Goal: Information Seeking & Learning: Learn about a topic

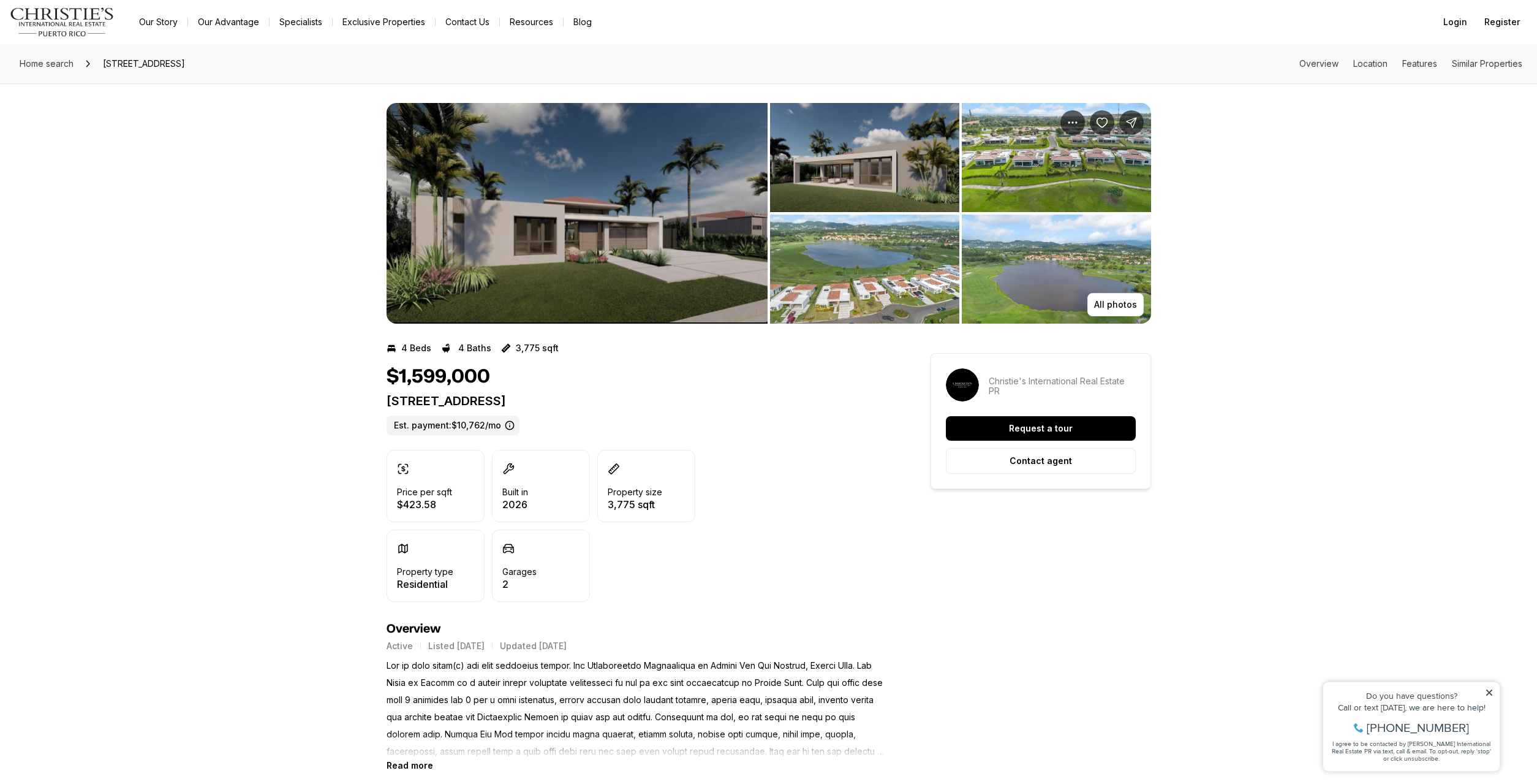
click at [1489, 694] on icon at bounding box center [1489, 692] width 9 height 9
click at [901, 290] on img "View image gallery" at bounding box center [864, 269] width 189 height 109
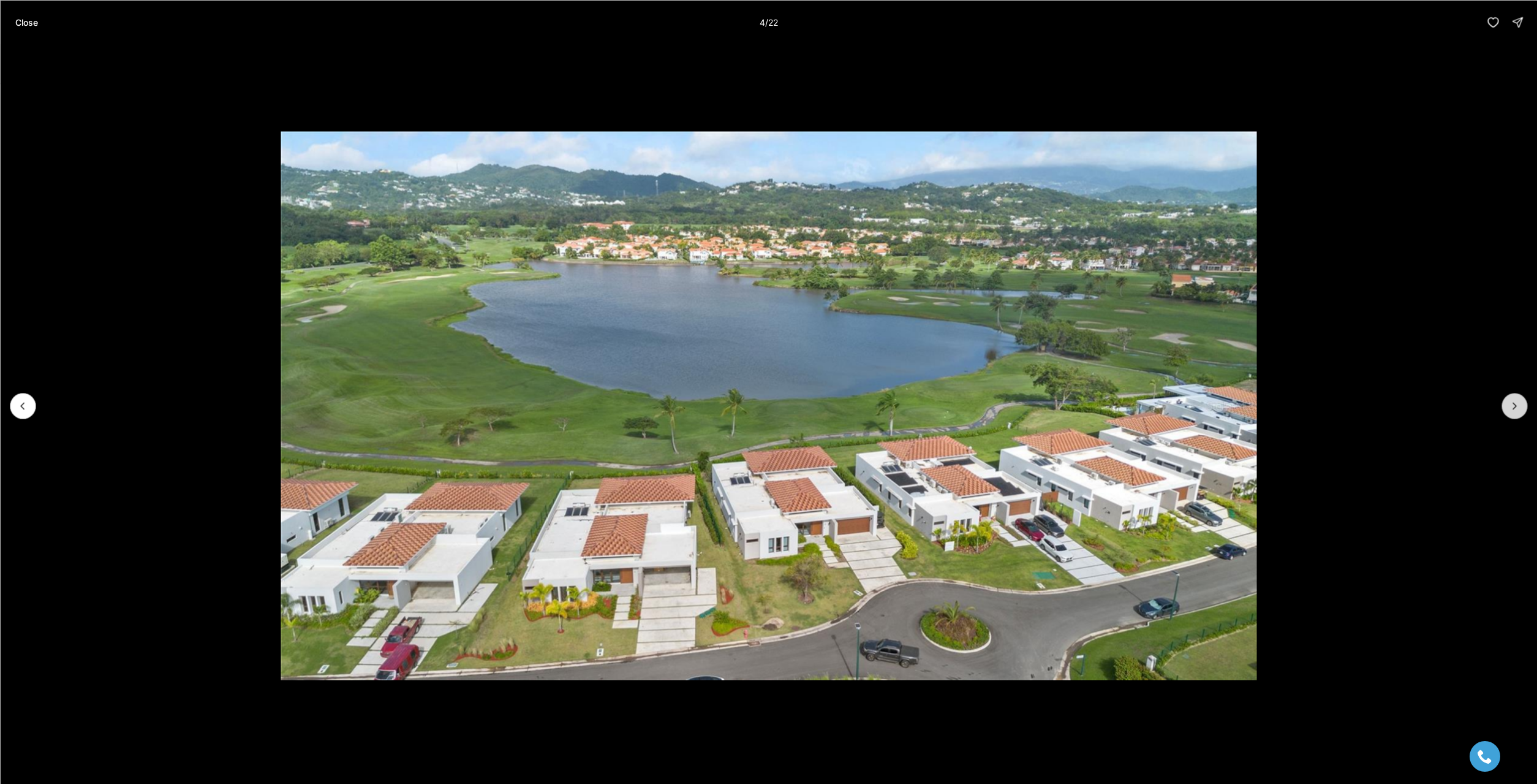
click at [1515, 407] on icon "Next slide" at bounding box center [1515, 405] width 12 height 12
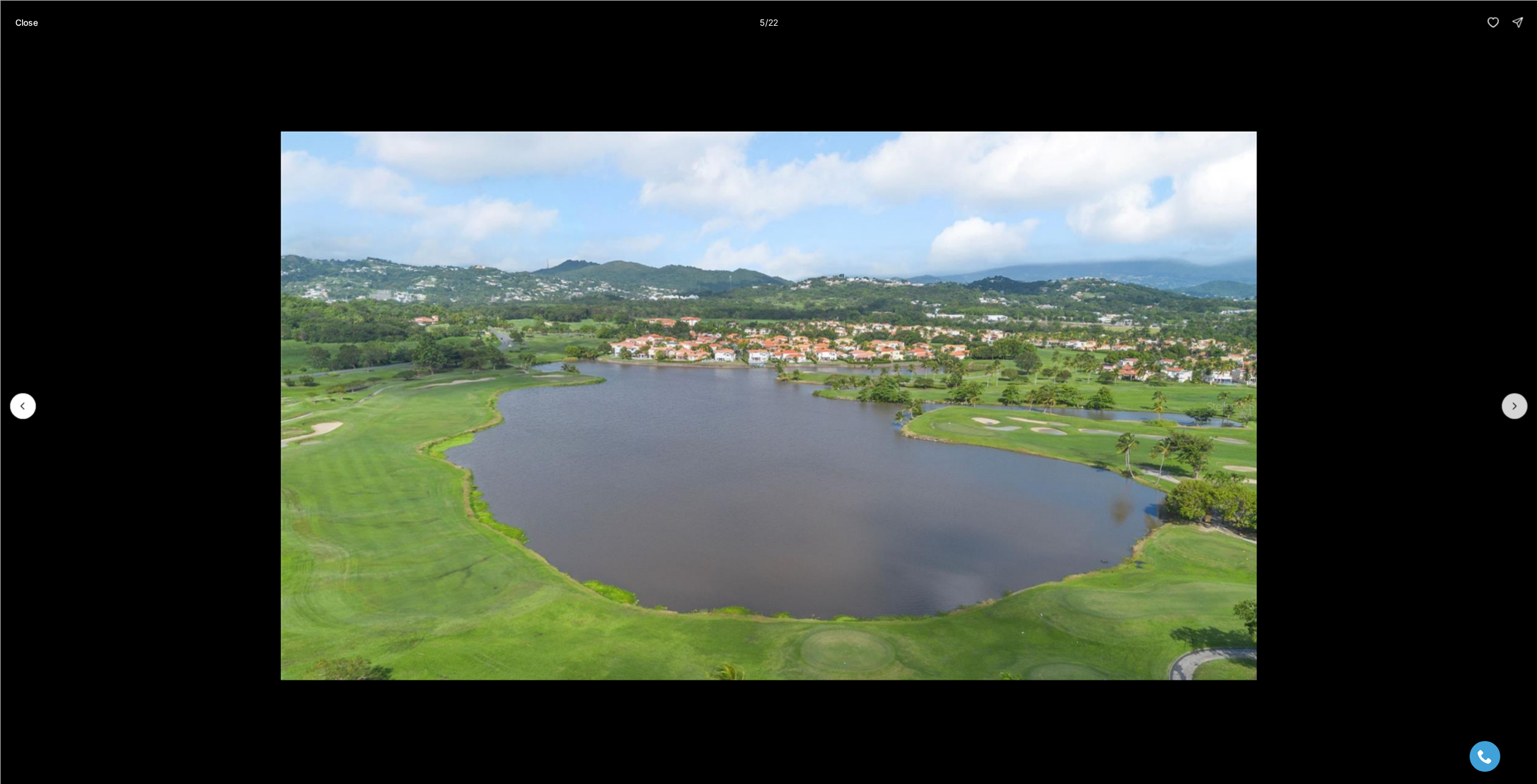
click at [1515, 407] on icon "Next slide" at bounding box center [1515, 405] width 12 height 12
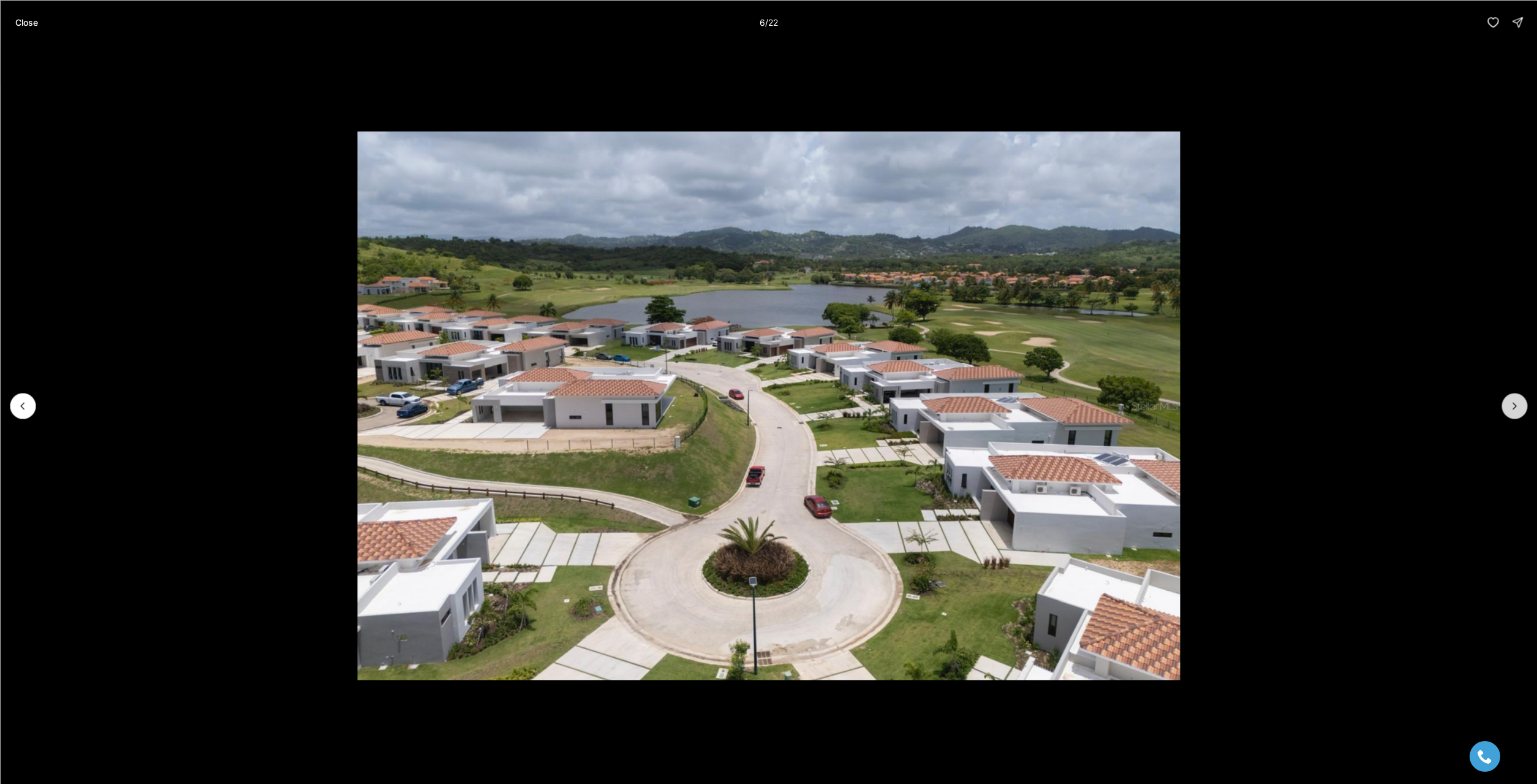
click at [1515, 407] on icon "Next slide" at bounding box center [1515, 405] width 12 height 12
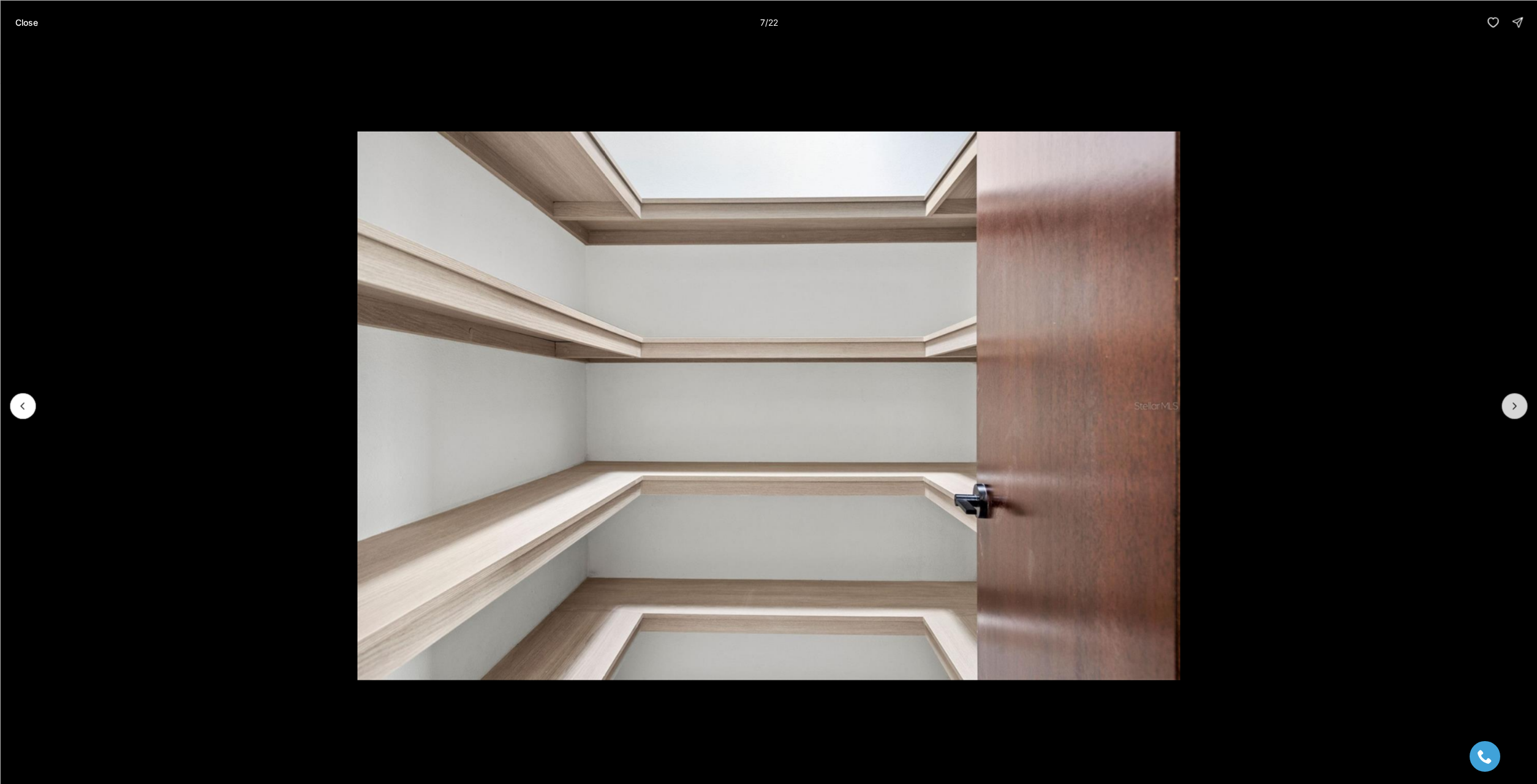
click at [1515, 407] on icon "Next slide" at bounding box center [1515, 405] width 12 height 12
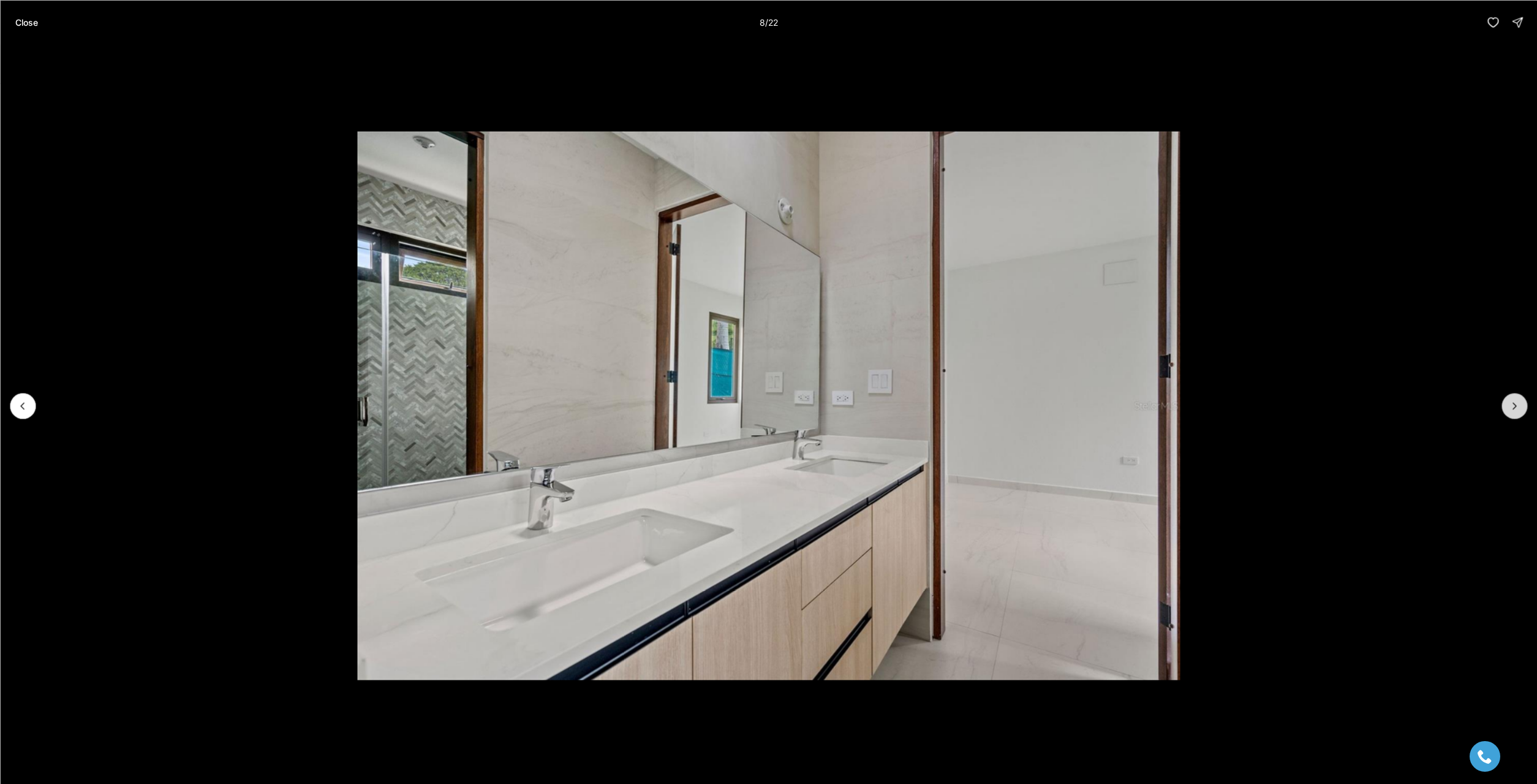
click at [1515, 407] on icon "Next slide" at bounding box center [1515, 405] width 12 height 12
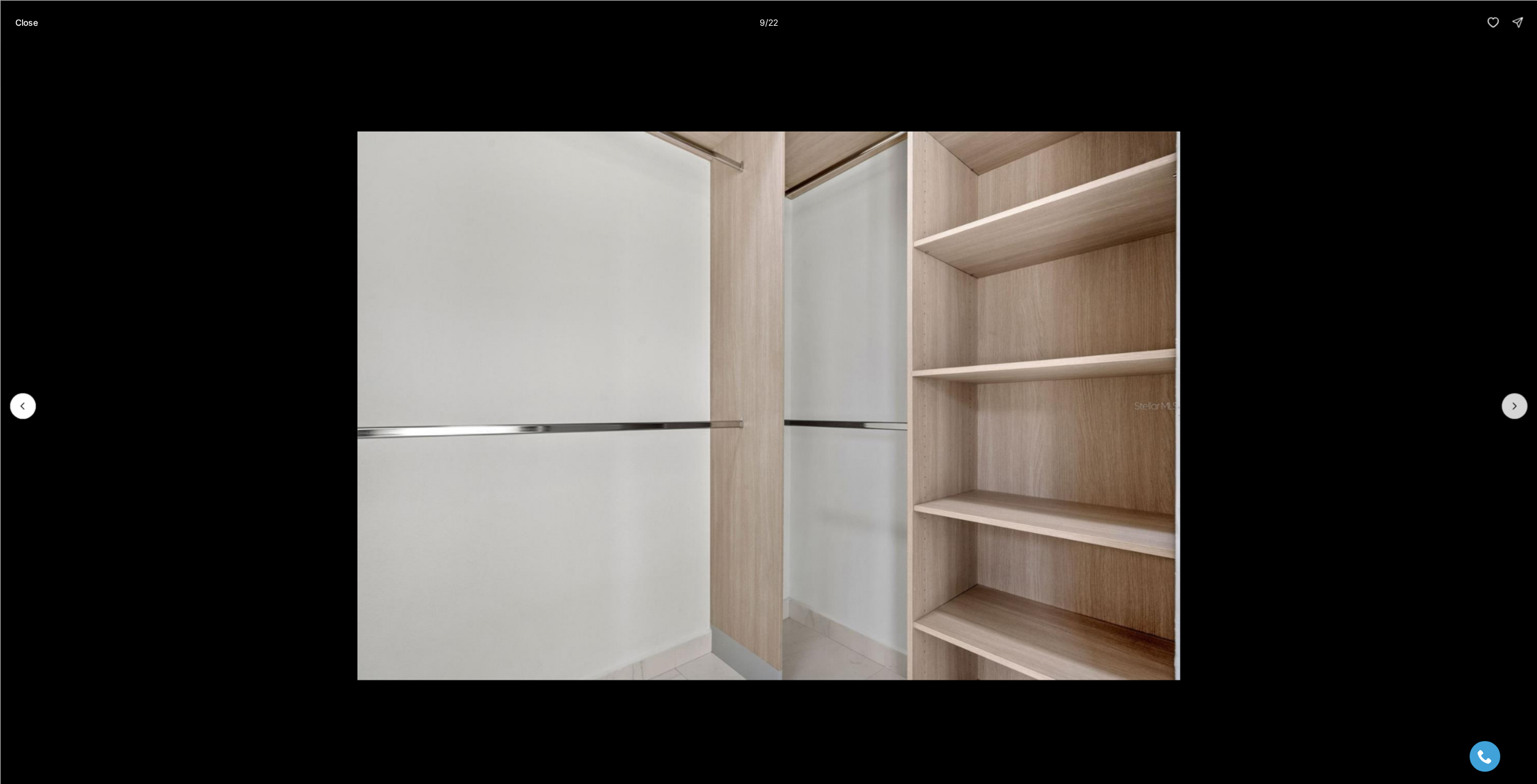
click at [1515, 407] on icon "Next slide" at bounding box center [1515, 405] width 12 height 12
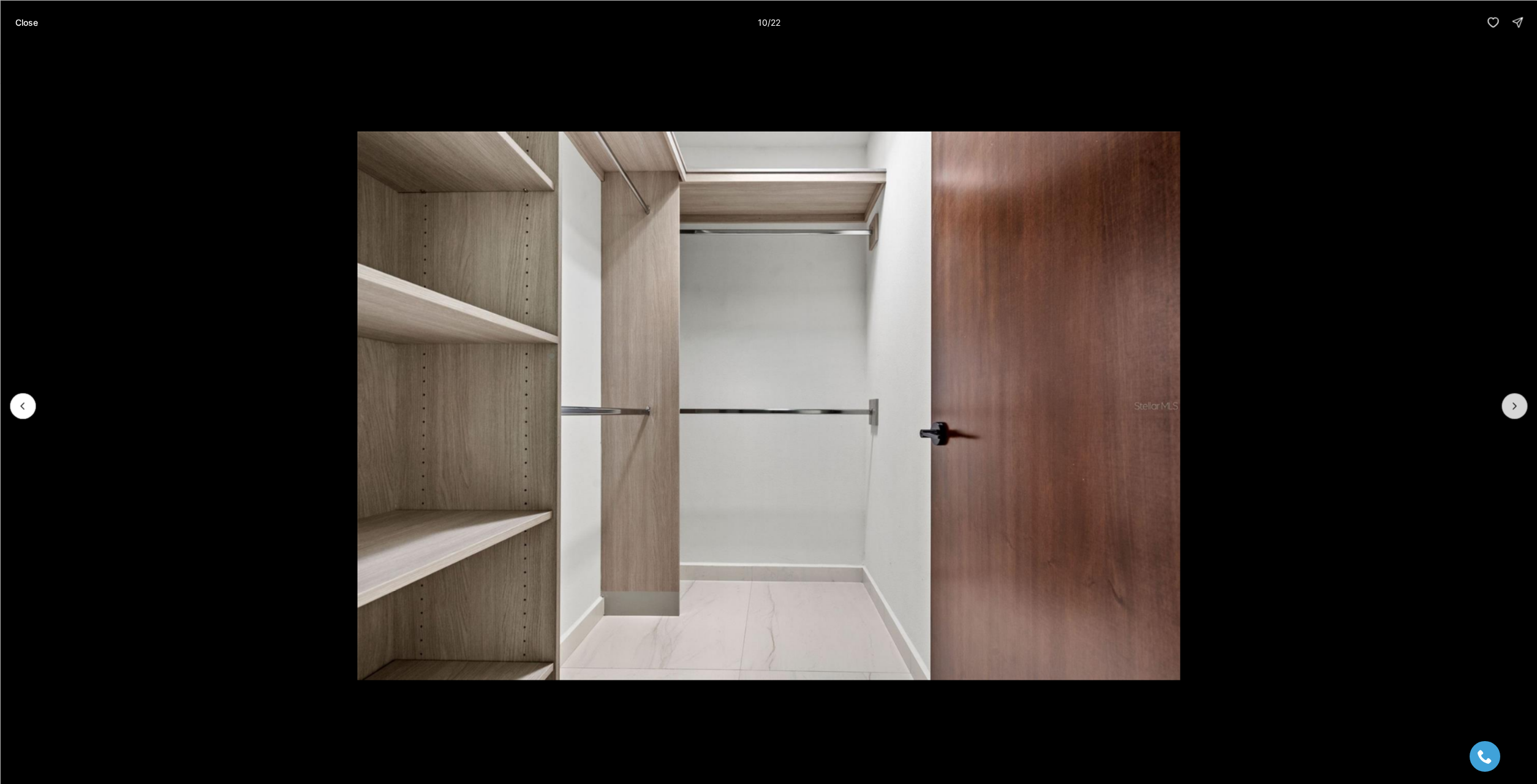
click at [1515, 407] on icon "Next slide" at bounding box center [1515, 405] width 12 height 12
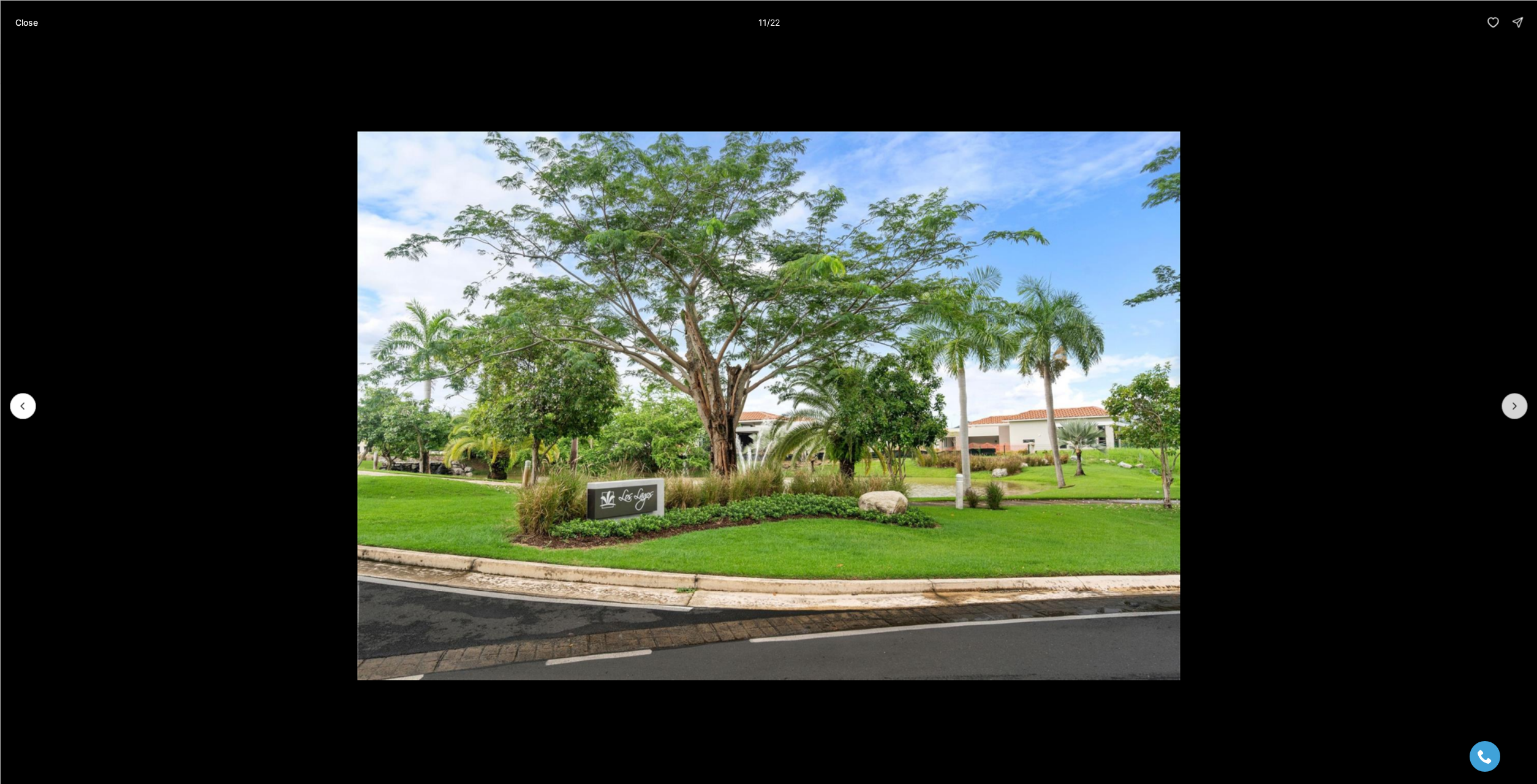
click at [1515, 407] on icon "Next slide" at bounding box center [1515, 405] width 12 height 12
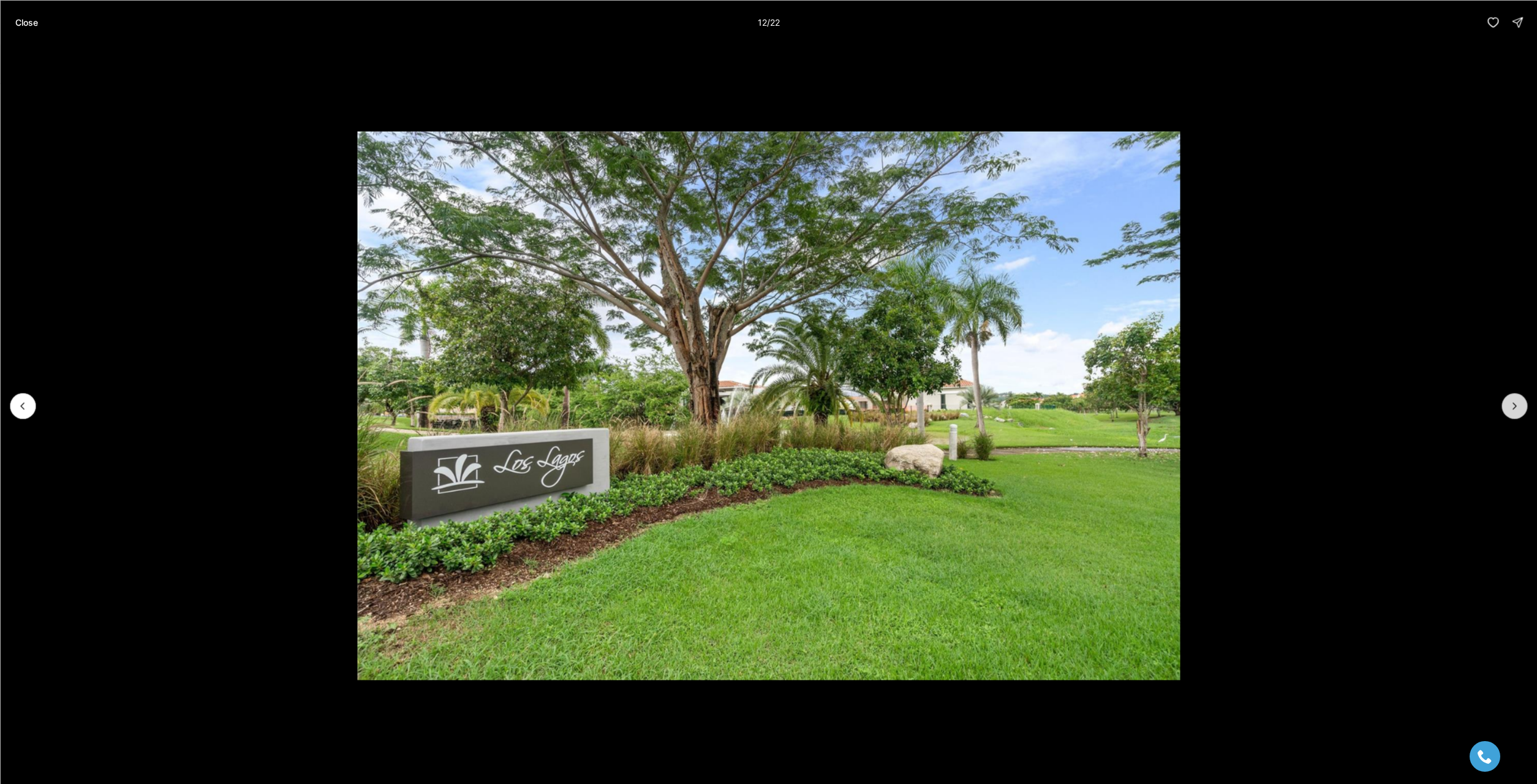
click at [1515, 407] on icon "Next slide" at bounding box center [1515, 405] width 12 height 12
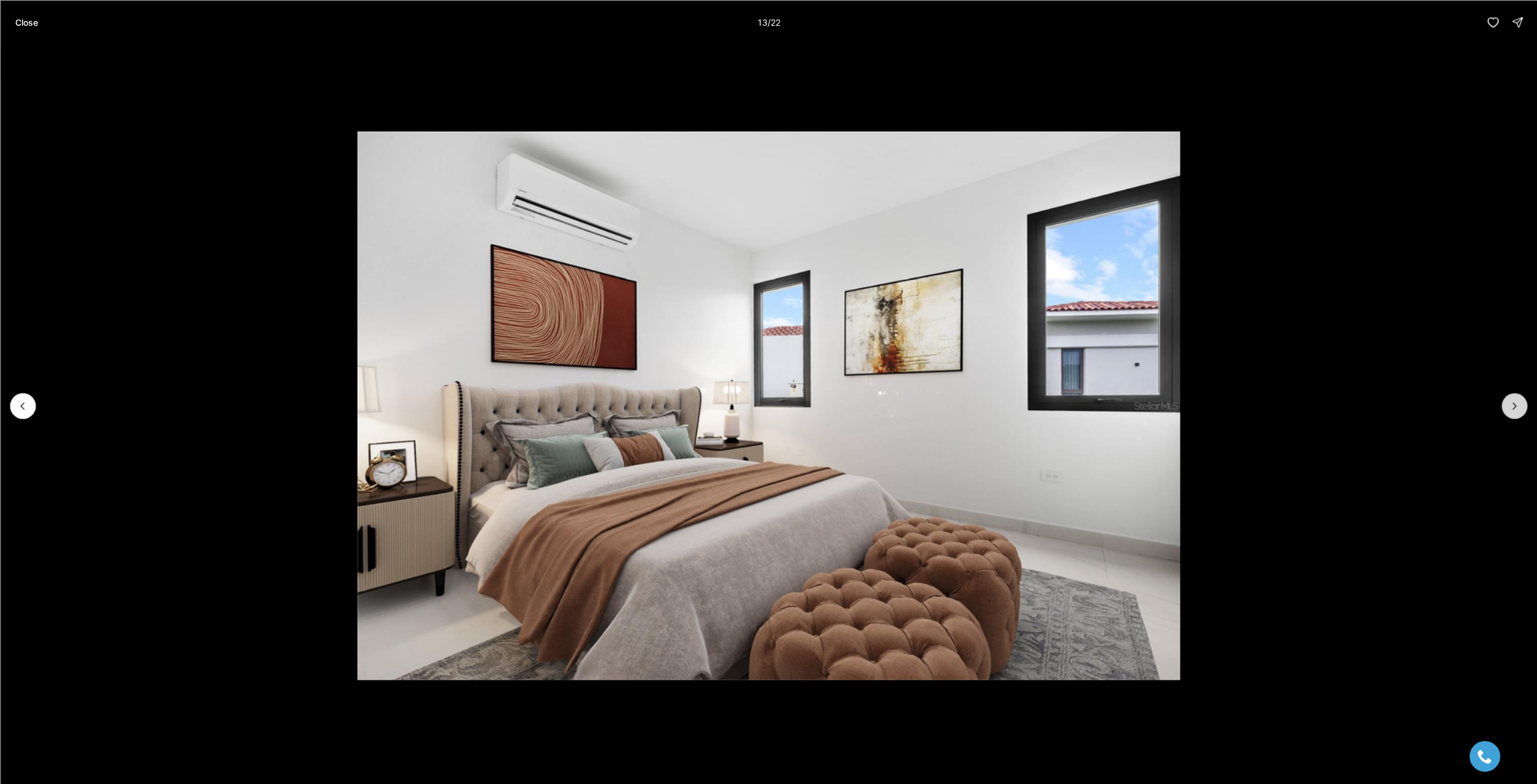
click at [1515, 407] on icon "Next slide" at bounding box center [1515, 405] width 12 height 12
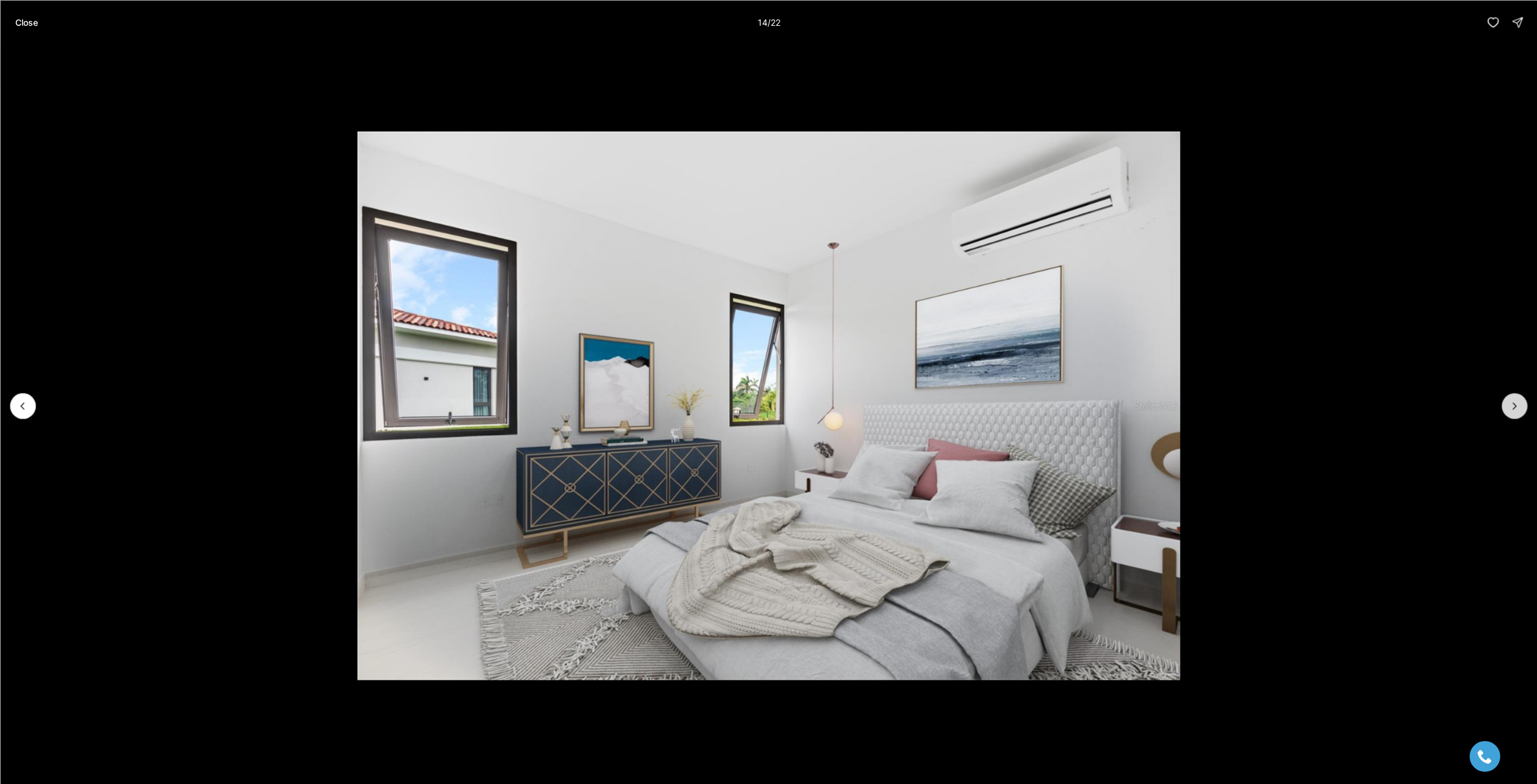
click at [1515, 407] on icon "Next slide" at bounding box center [1515, 405] width 12 height 12
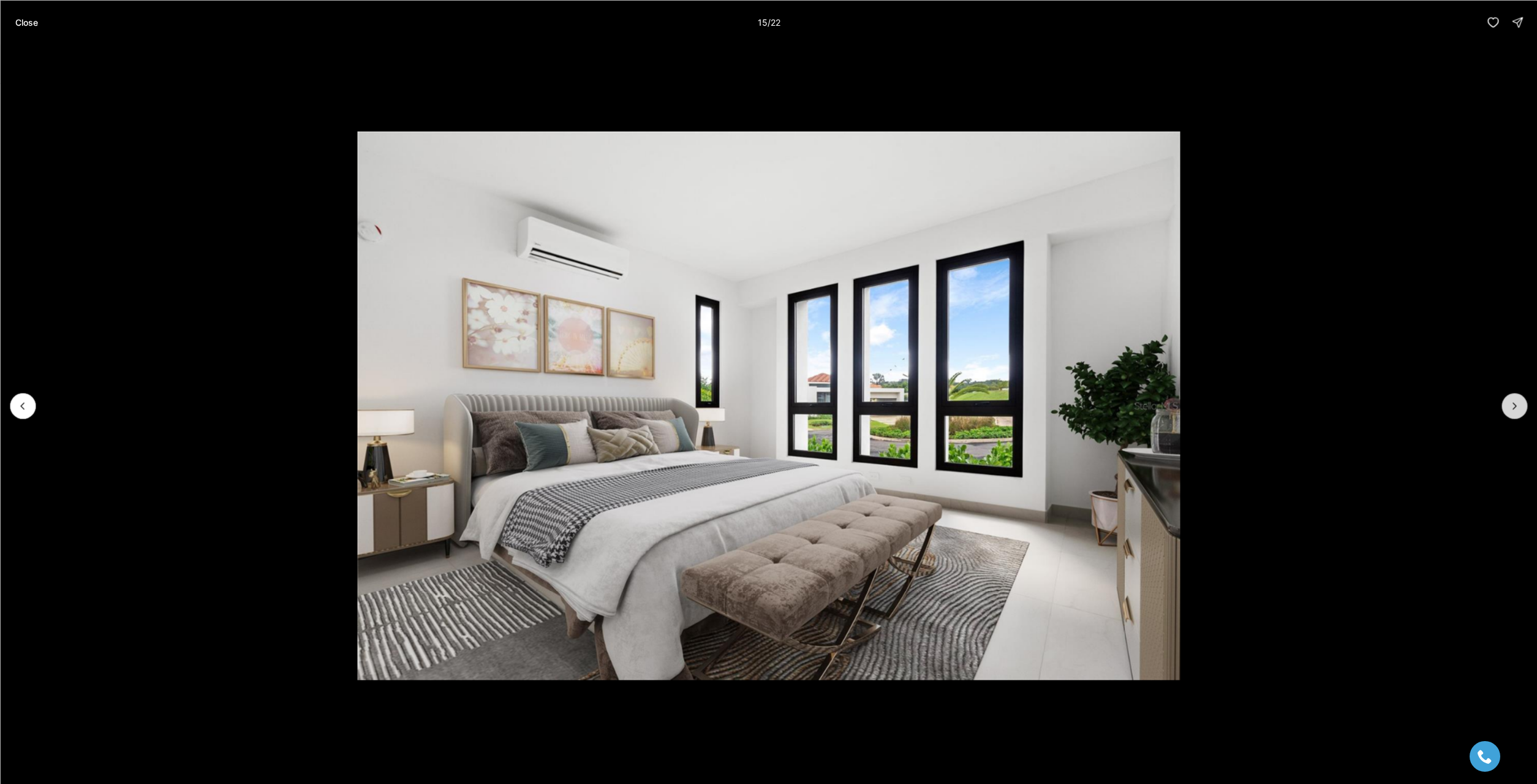
click at [1515, 407] on icon "Next slide" at bounding box center [1515, 405] width 12 height 12
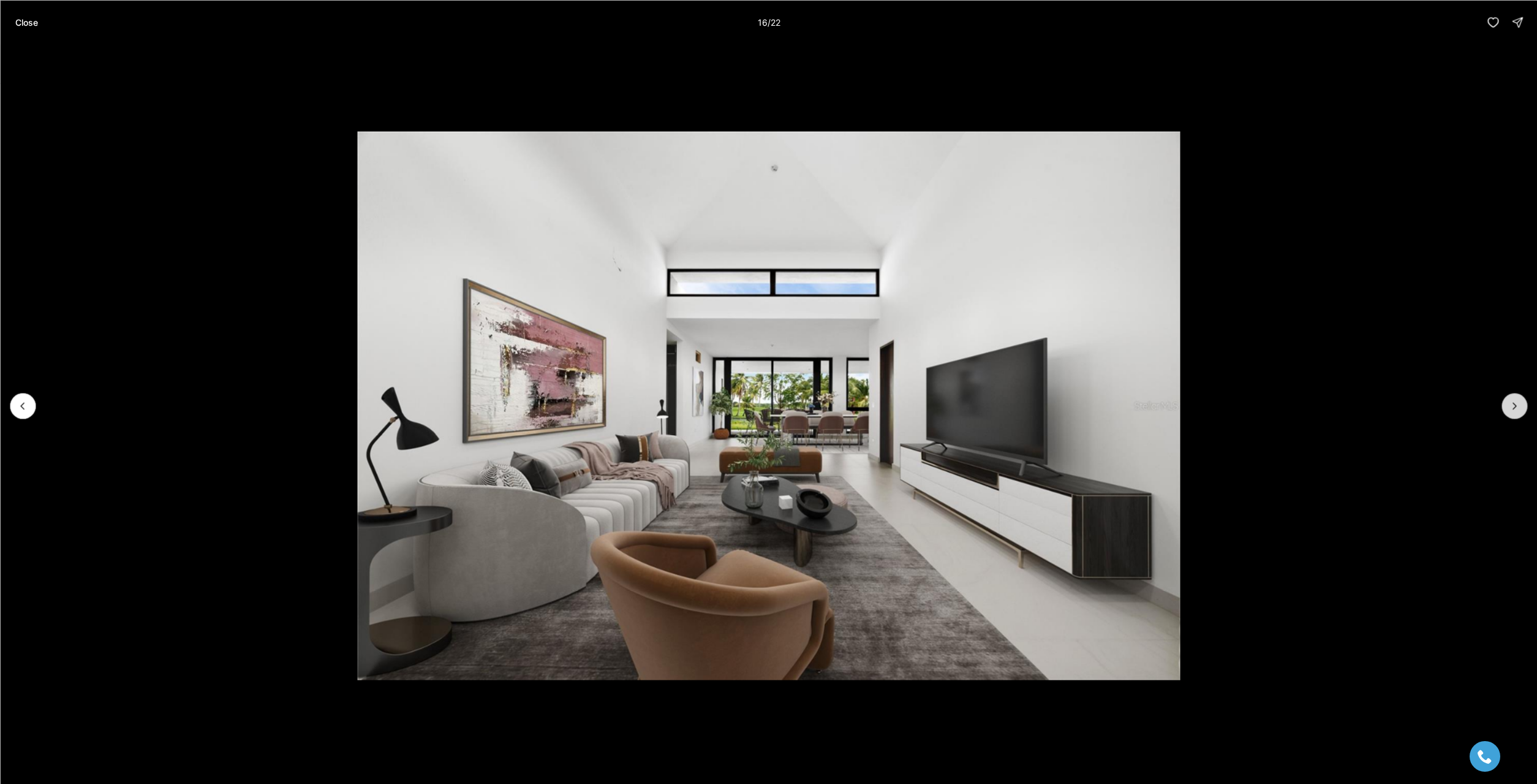
click at [1515, 407] on icon "Next slide" at bounding box center [1515, 405] width 12 height 12
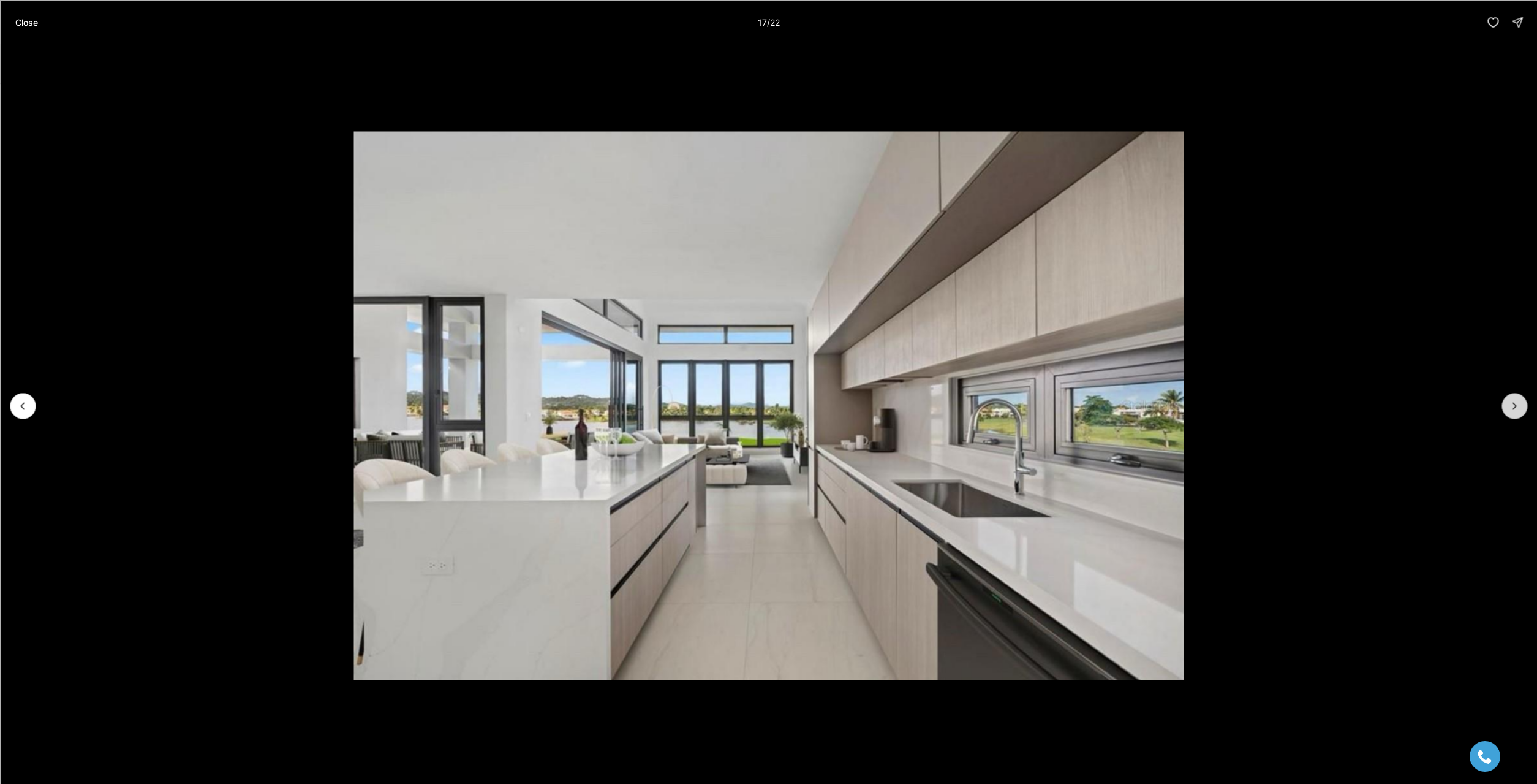
click at [1515, 407] on icon "Next slide" at bounding box center [1515, 405] width 12 height 12
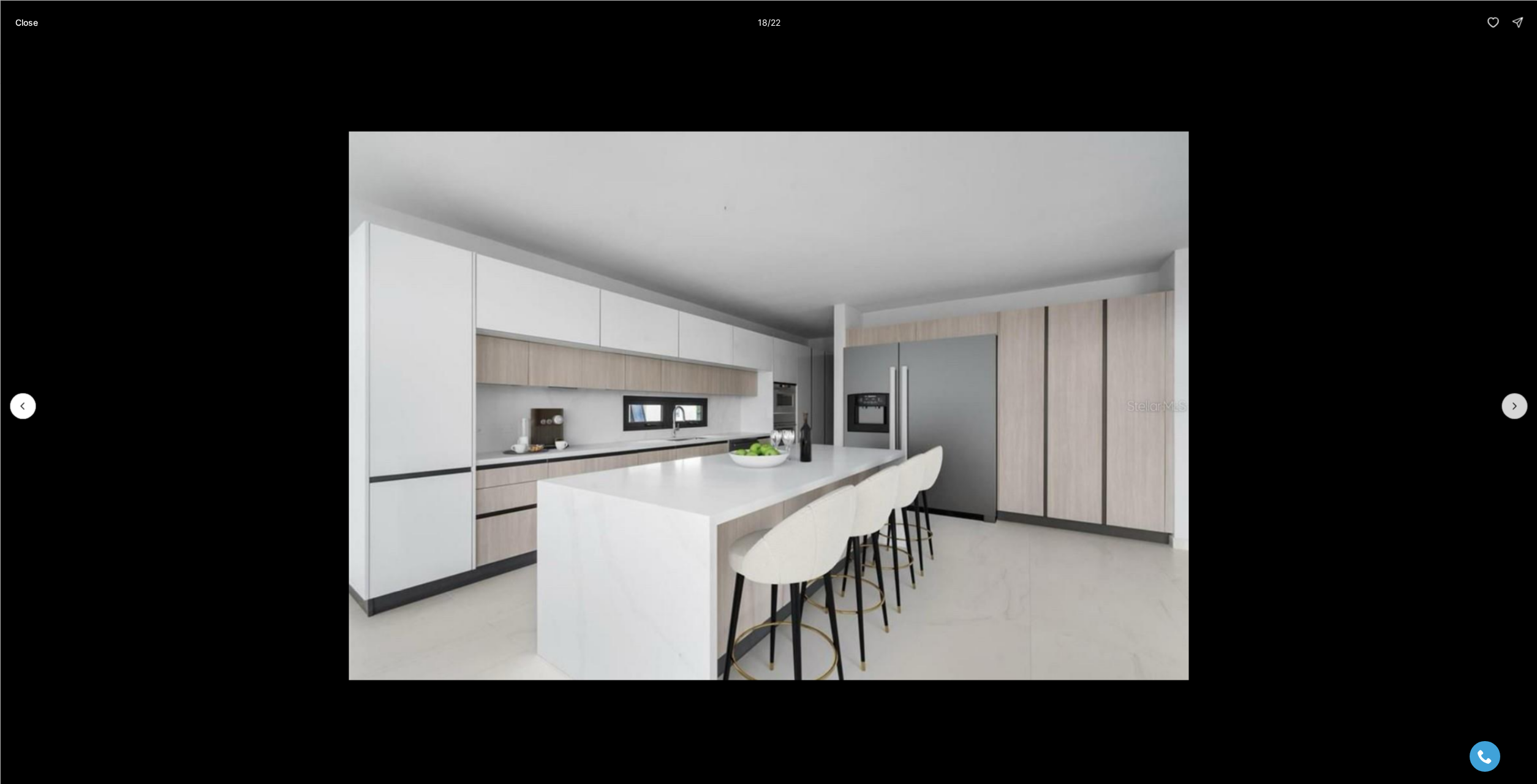
click at [1515, 407] on icon "Next slide" at bounding box center [1515, 405] width 12 height 12
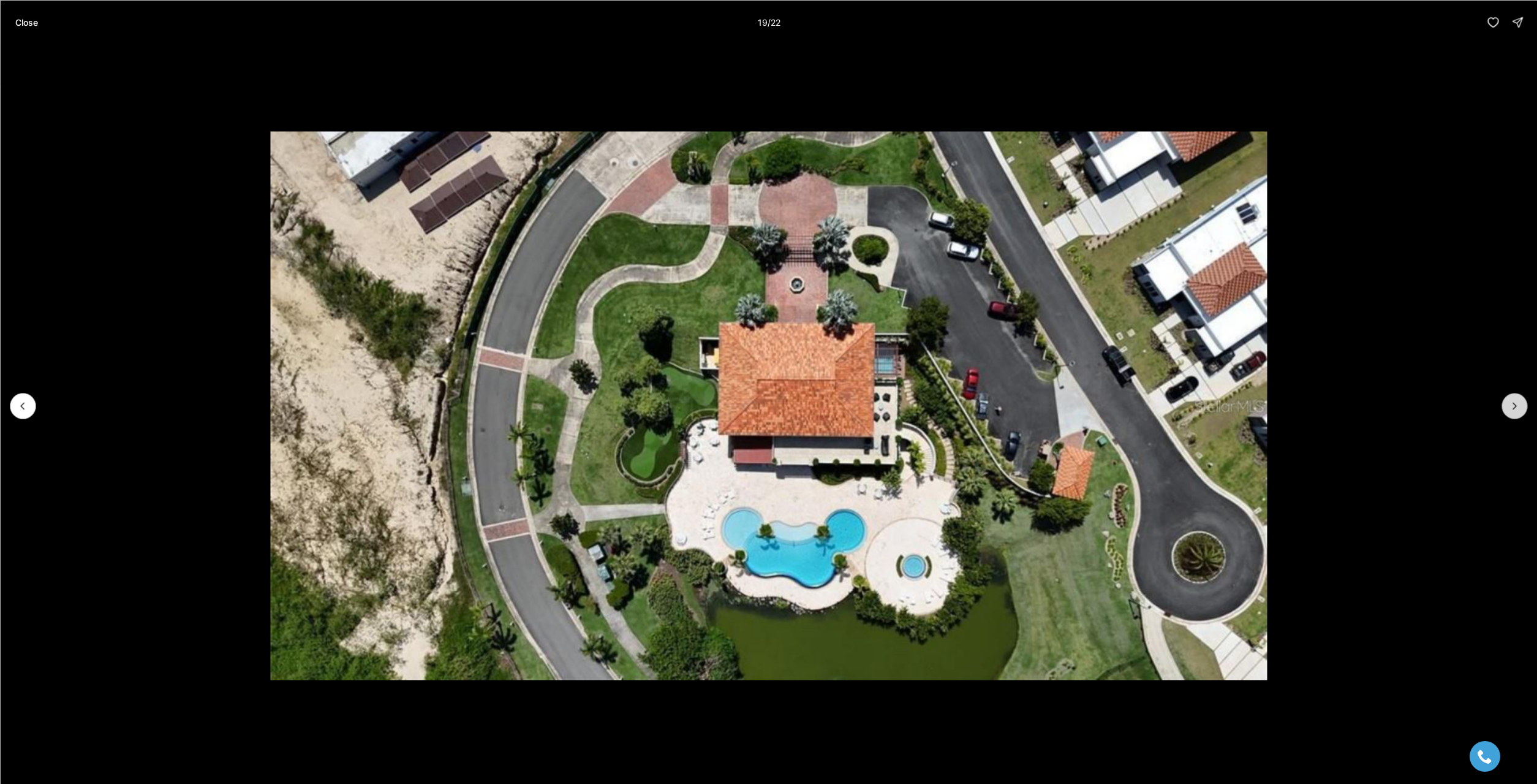
click at [1515, 407] on icon "Next slide" at bounding box center [1515, 405] width 12 height 12
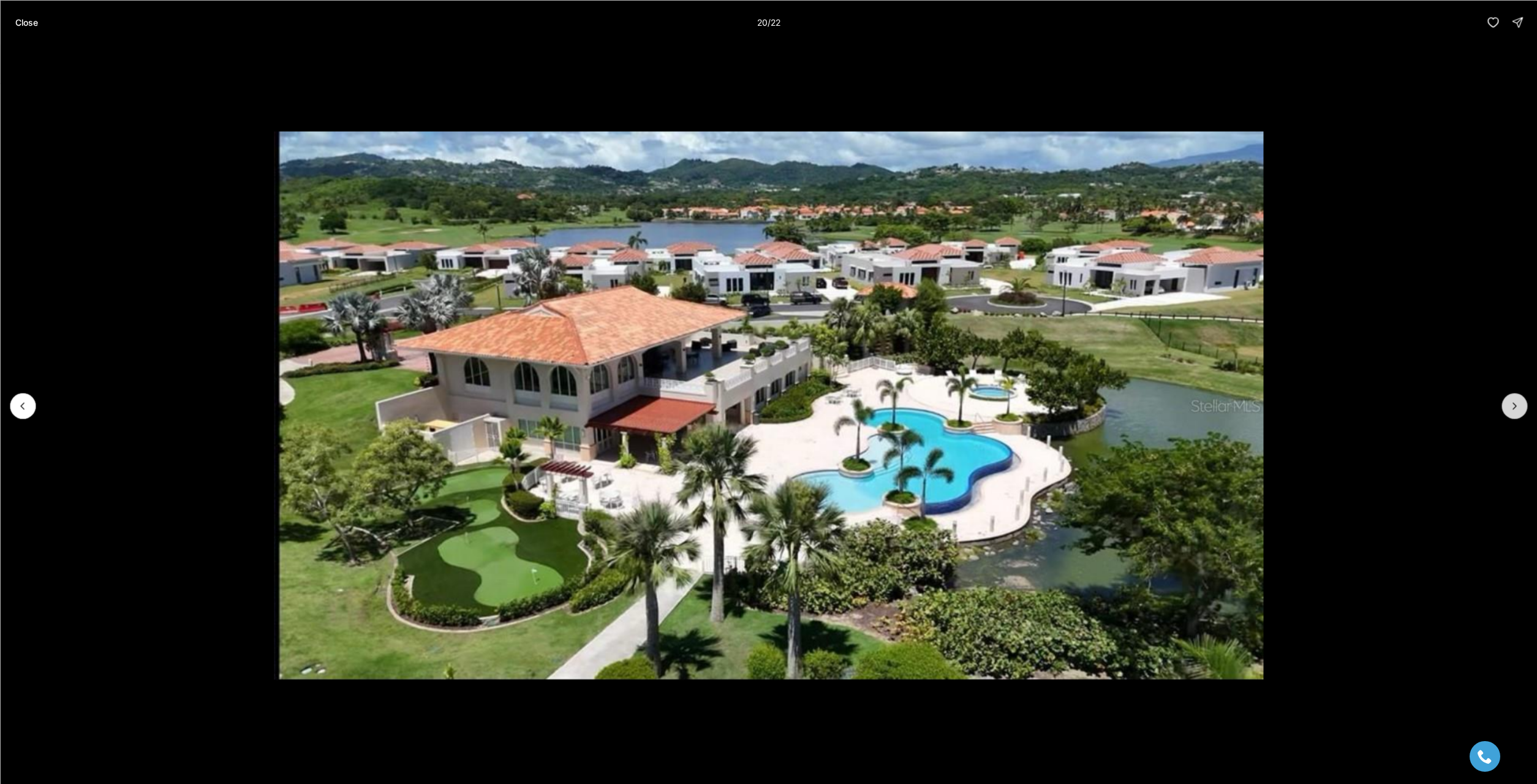
click at [1515, 407] on icon "Next slide" at bounding box center [1515, 405] width 12 height 12
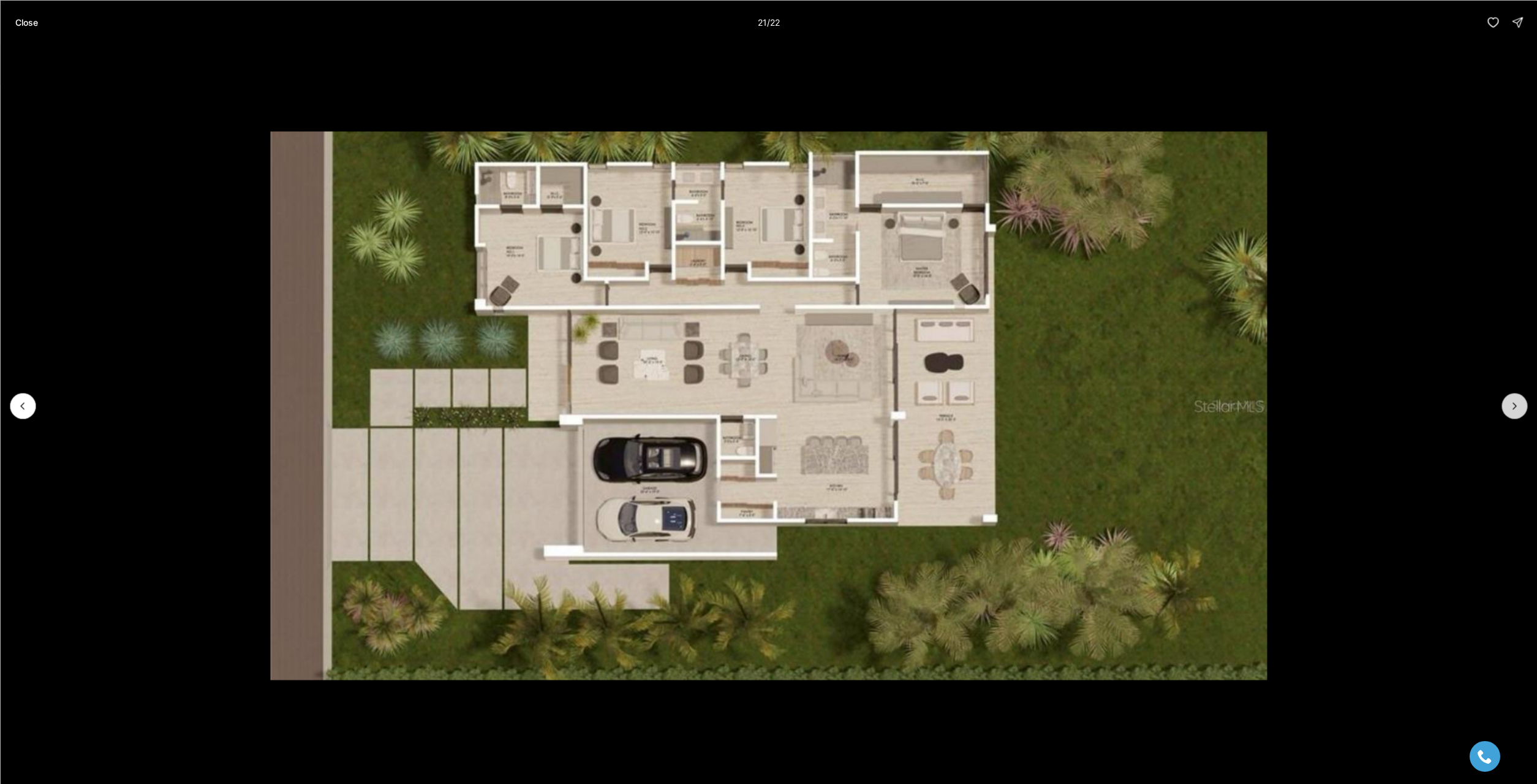
click at [1515, 407] on icon "Next slide" at bounding box center [1515, 405] width 12 height 12
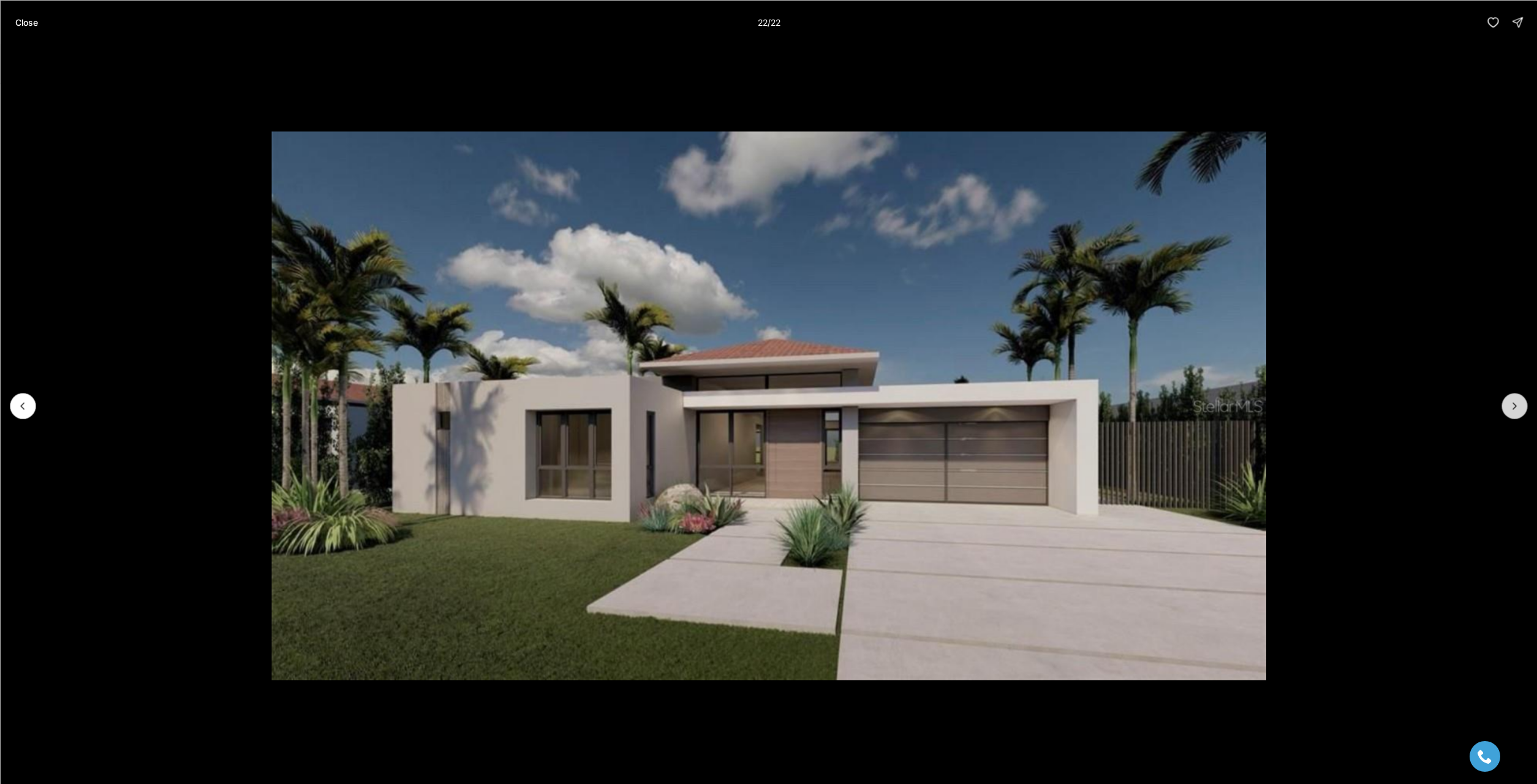
click at [1515, 407] on div at bounding box center [1515, 405] width 26 height 26
click at [1511, 407] on div at bounding box center [1515, 405] width 26 height 26
click at [1507, 406] on div at bounding box center [1515, 405] width 26 height 26
click at [25, 410] on icon "Previous slide" at bounding box center [23, 405] width 12 height 12
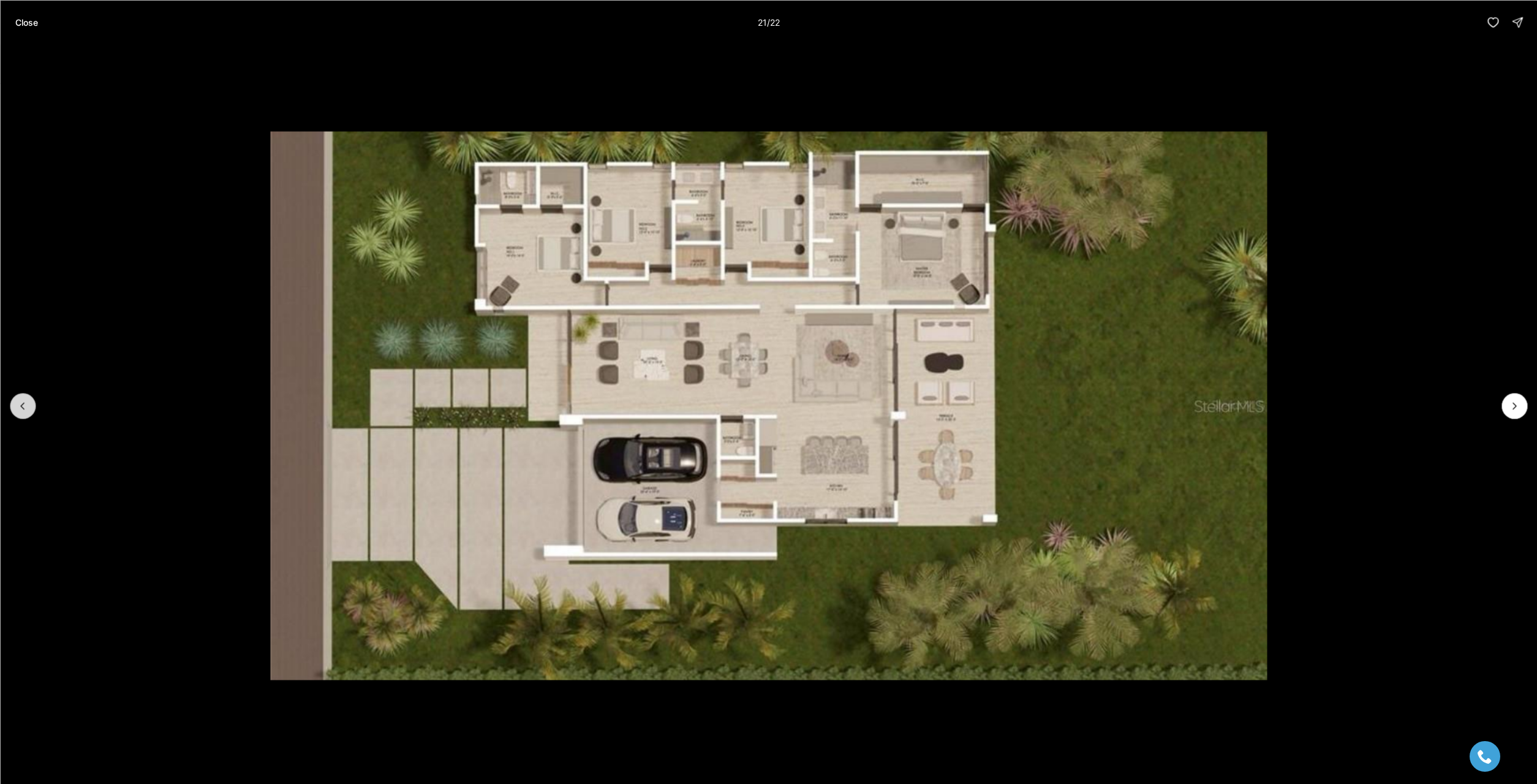
click at [25, 410] on icon "Previous slide" at bounding box center [23, 405] width 12 height 12
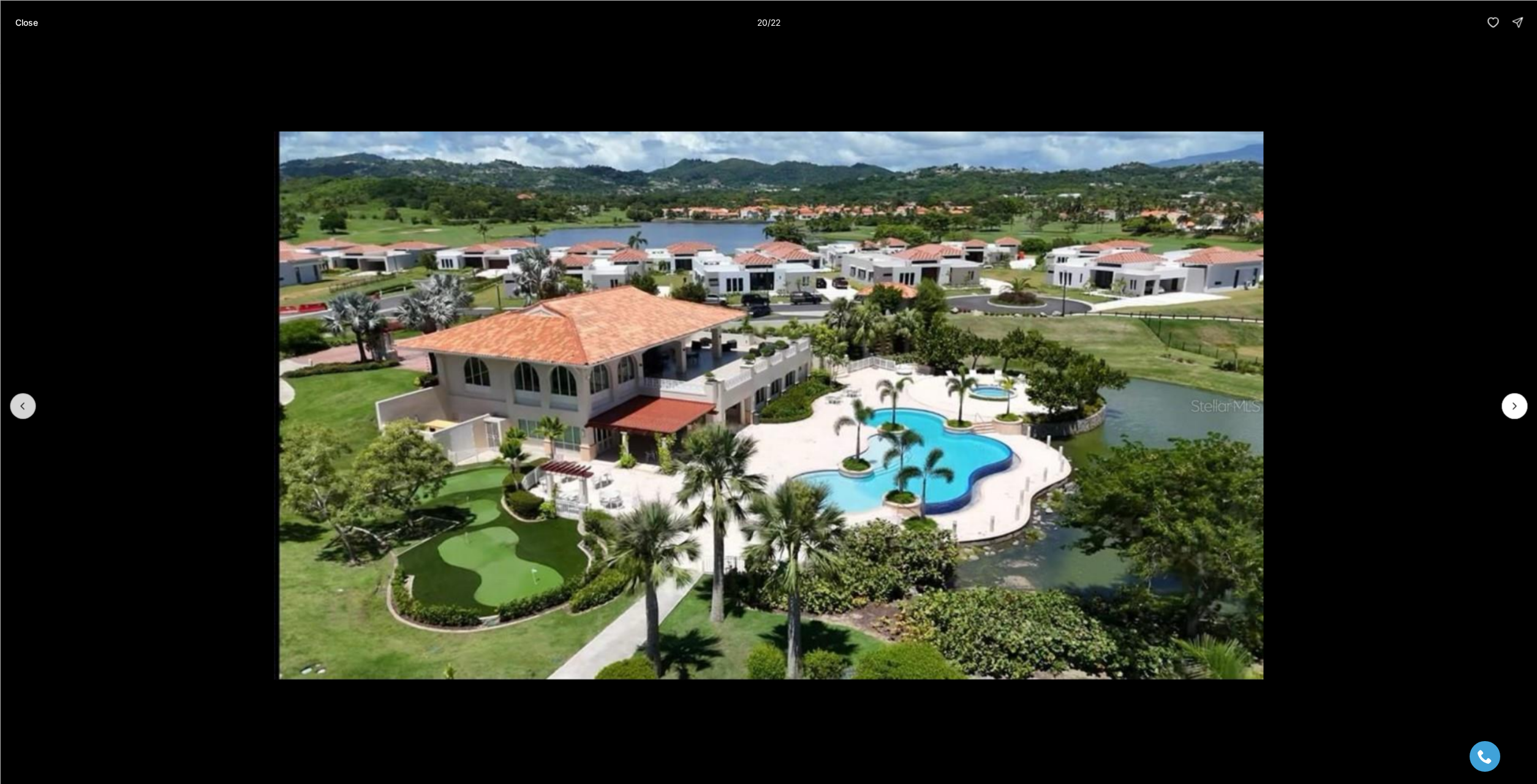
click at [25, 410] on icon "Previous slide" at bounding box center [23, 405] width 12 height 12
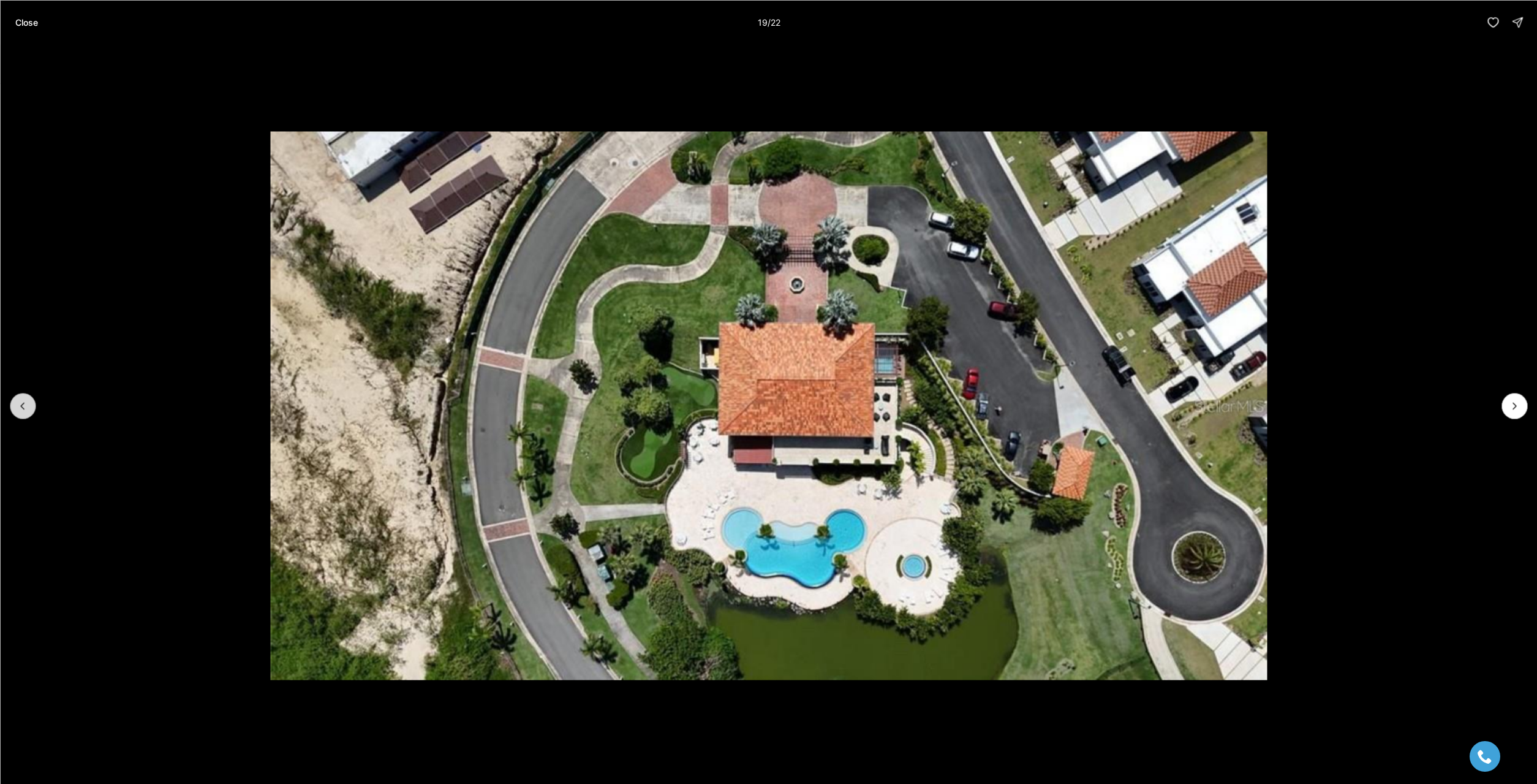
click at [25, 410] on icon "Previous slide" at bounding box center [23, 405] width 12 height 12
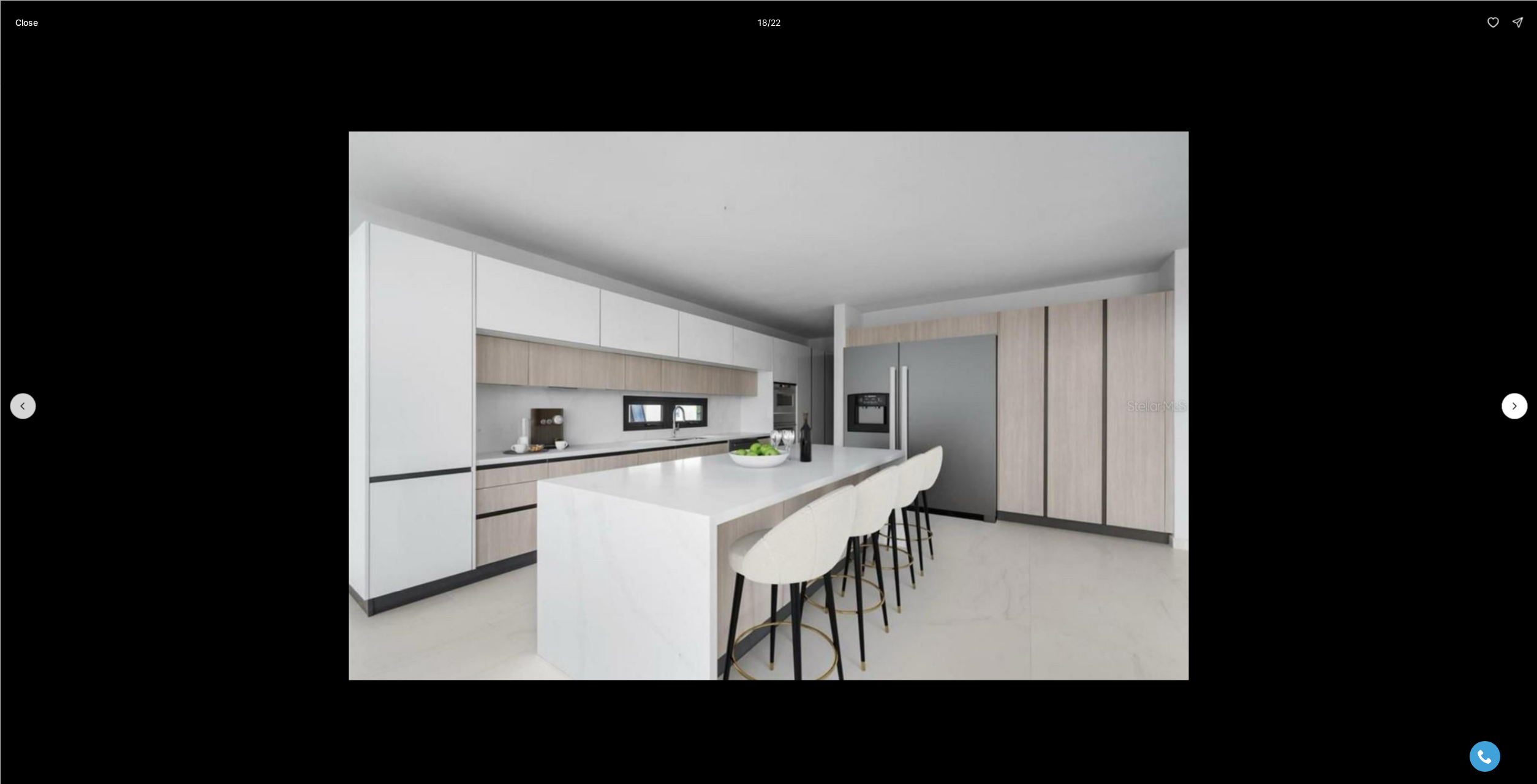
click at [25, 410] on icon "Previous slide" at bounding box center [23, 405] width 12 height 12
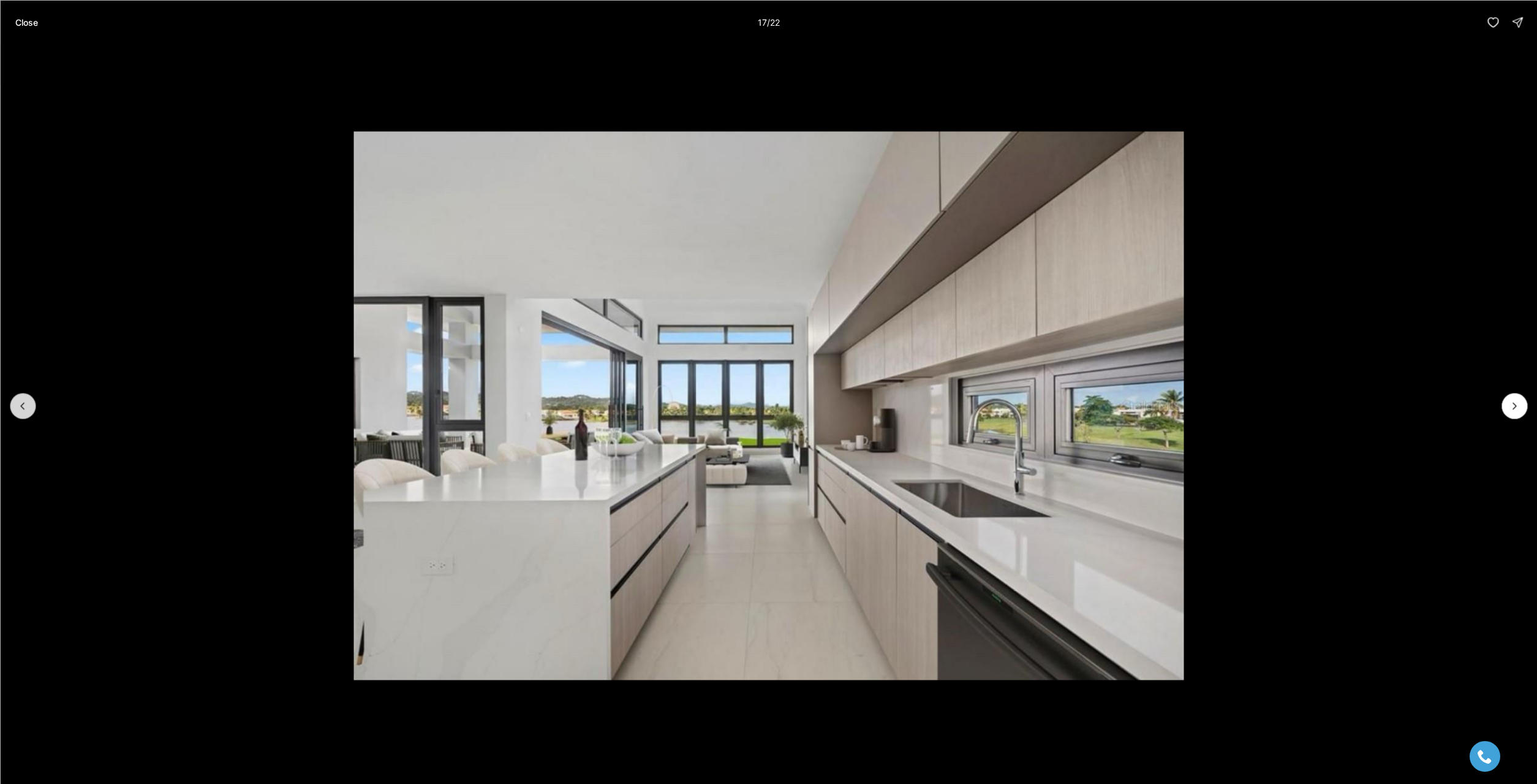
click at [25, 410] on icon "Previous slide" at bounding box center [23, 405] width 12 height 12
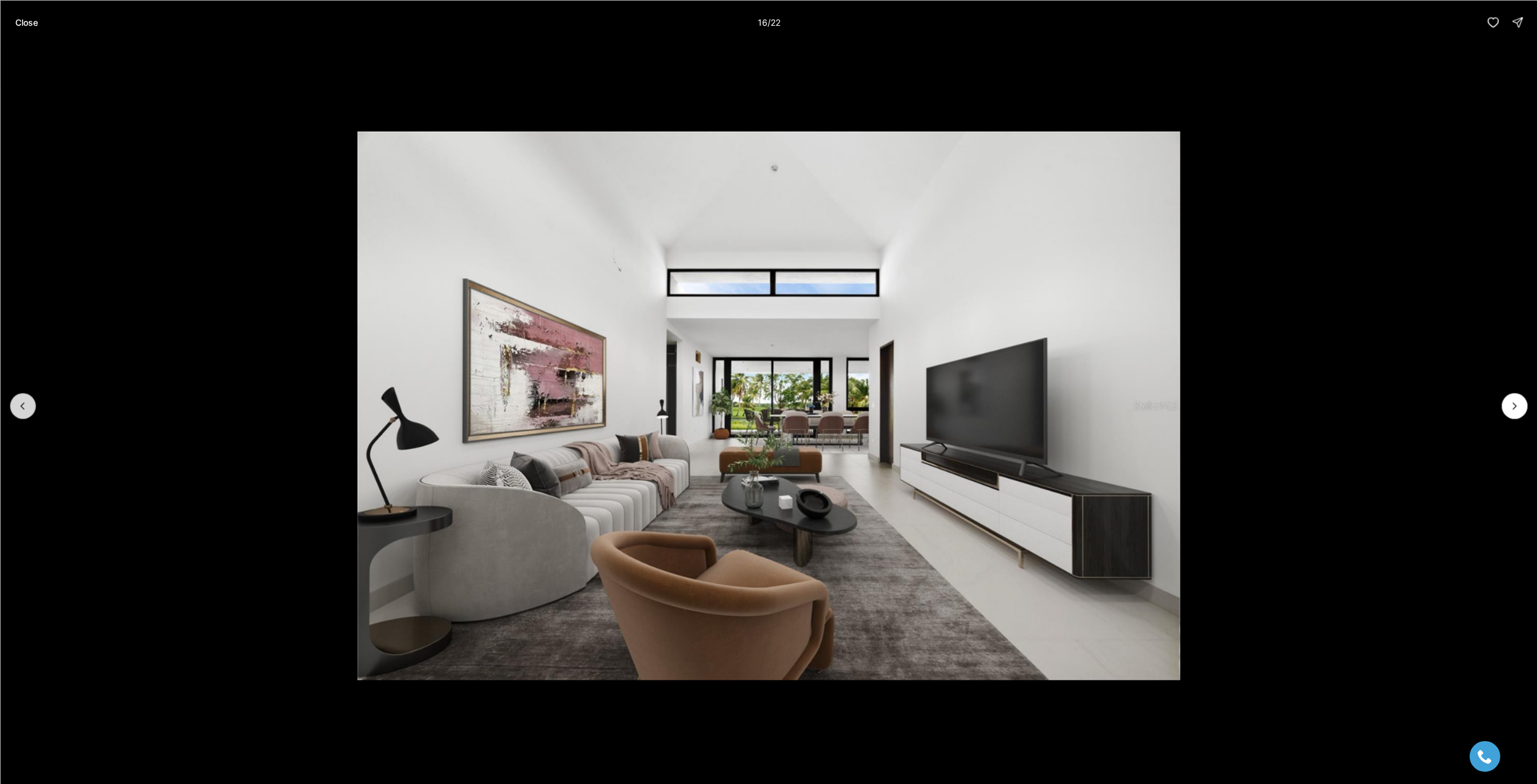
click at [25, 410] on icon "Previous slide" at bounding box center [23, 405] width 12 height 12
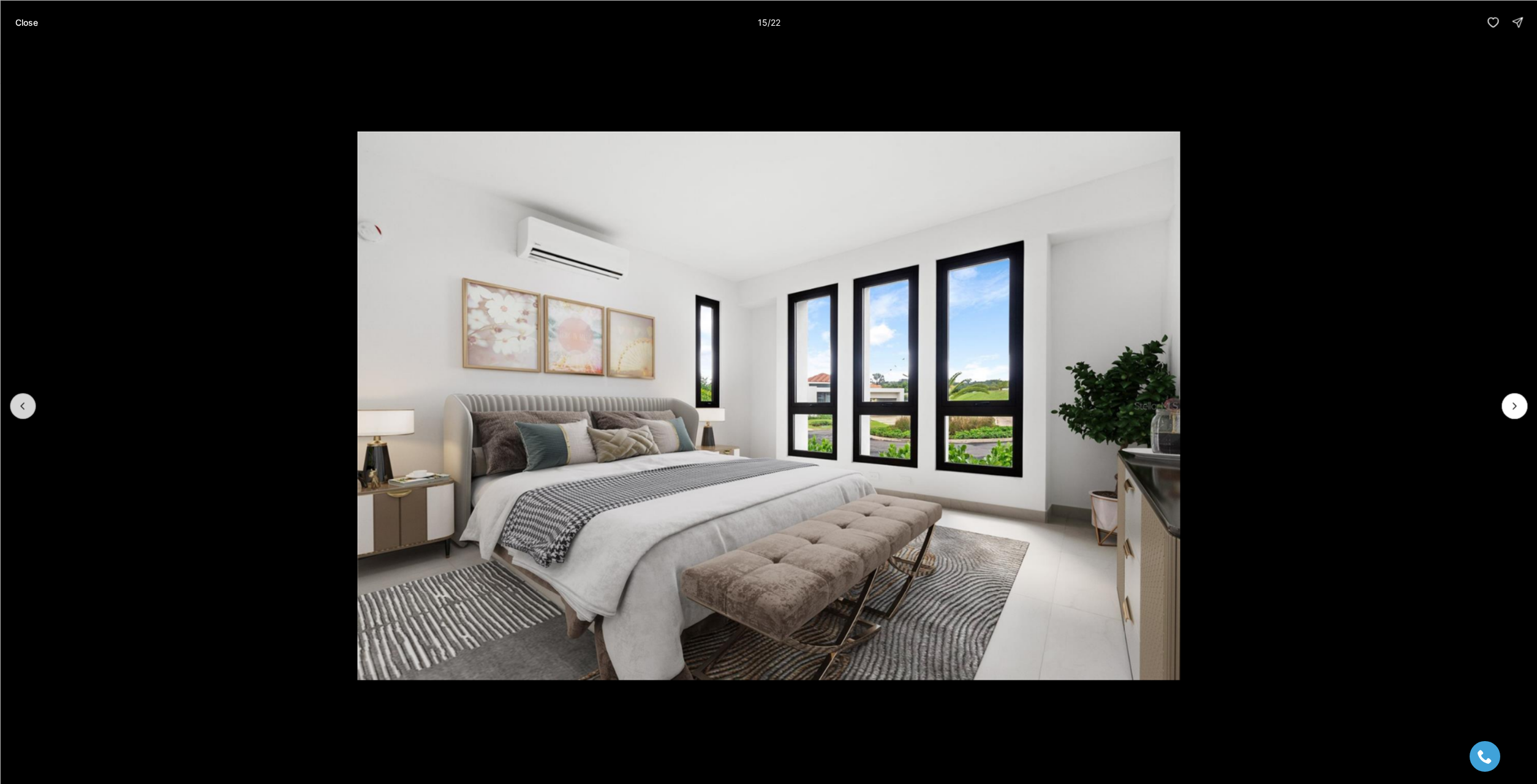
click at [25, 410] on icon "Previous slide" at bounding box center [23, 405] width 12 height 12
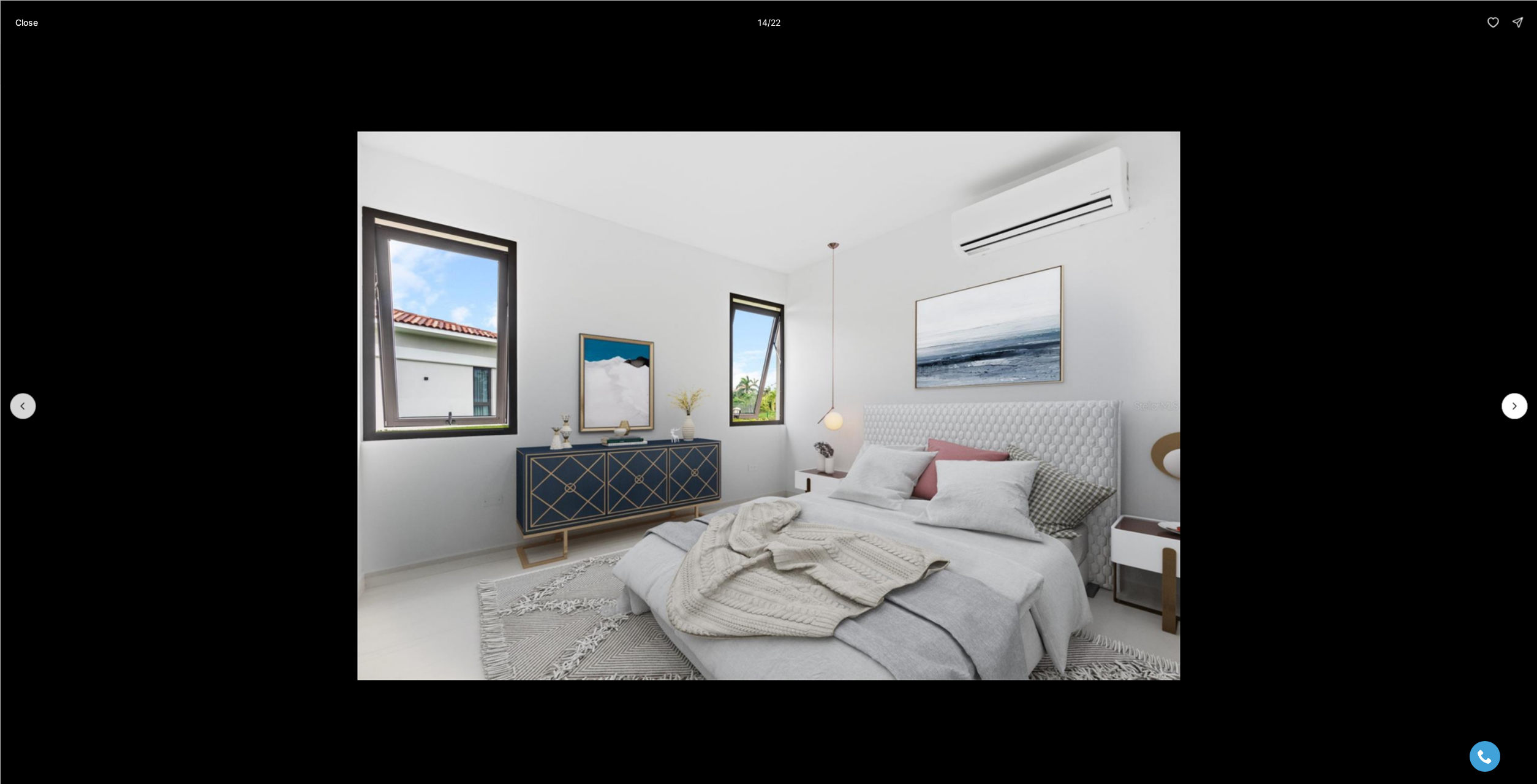
click at [25, 410] on icon "Previous slide" at bounding box center [23, 405] width 12 height 12
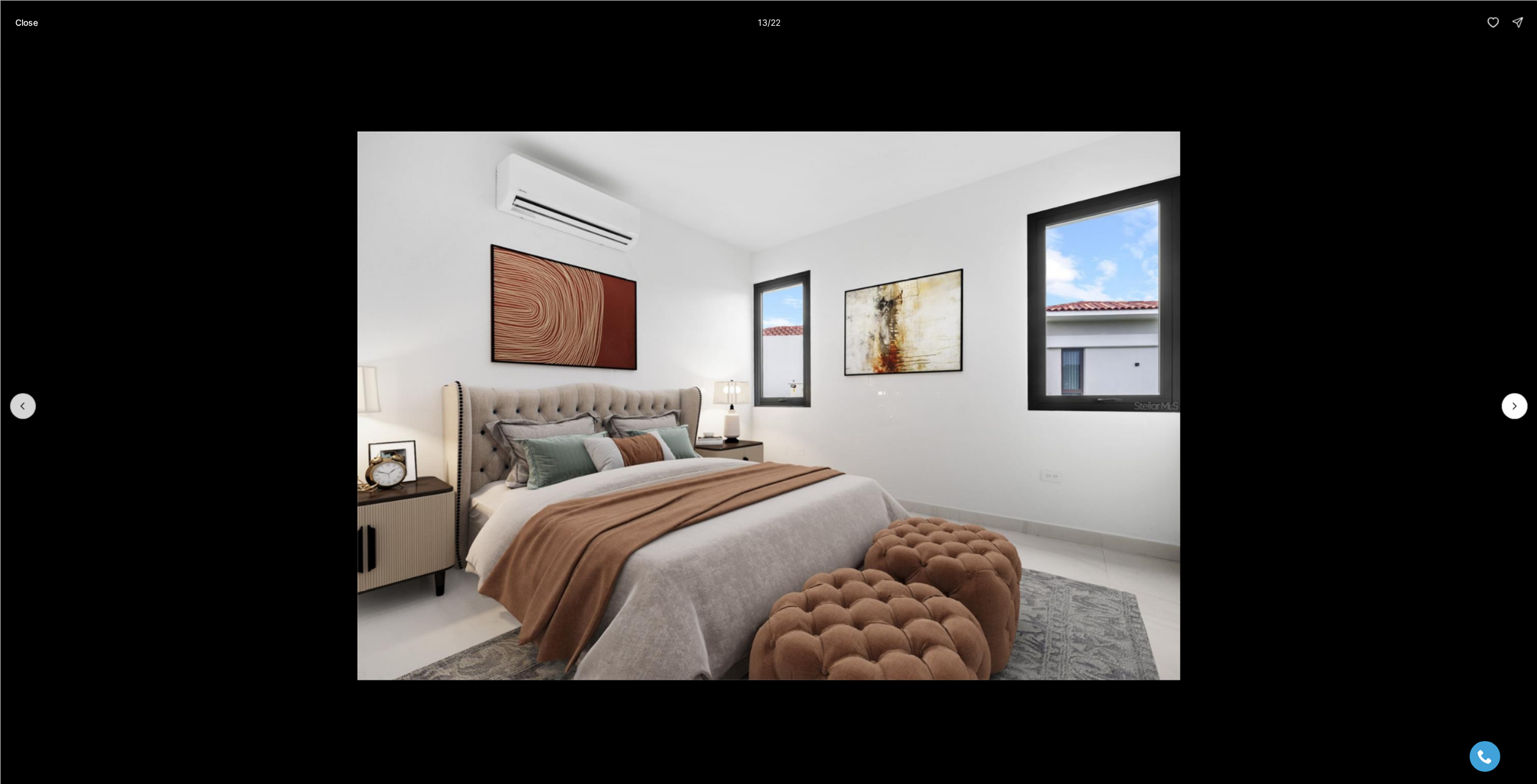
click at [25, 410] on icon "Previous slide" at bounding box center [23, 405] width 12 height 12
